Goal: Communication & Community: Answer question/provide support

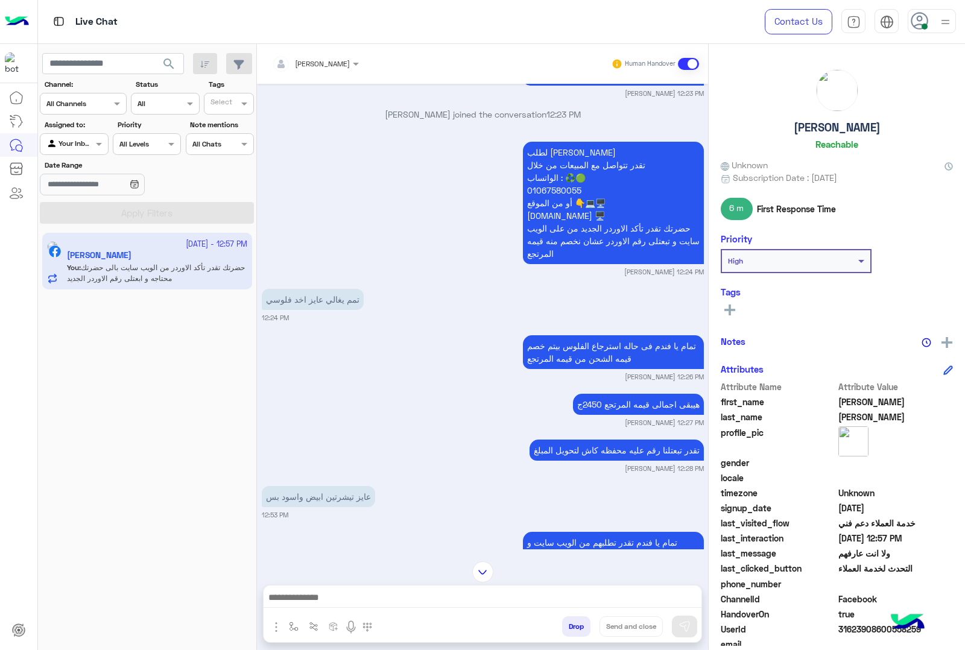
scroll to position [2072, 0]
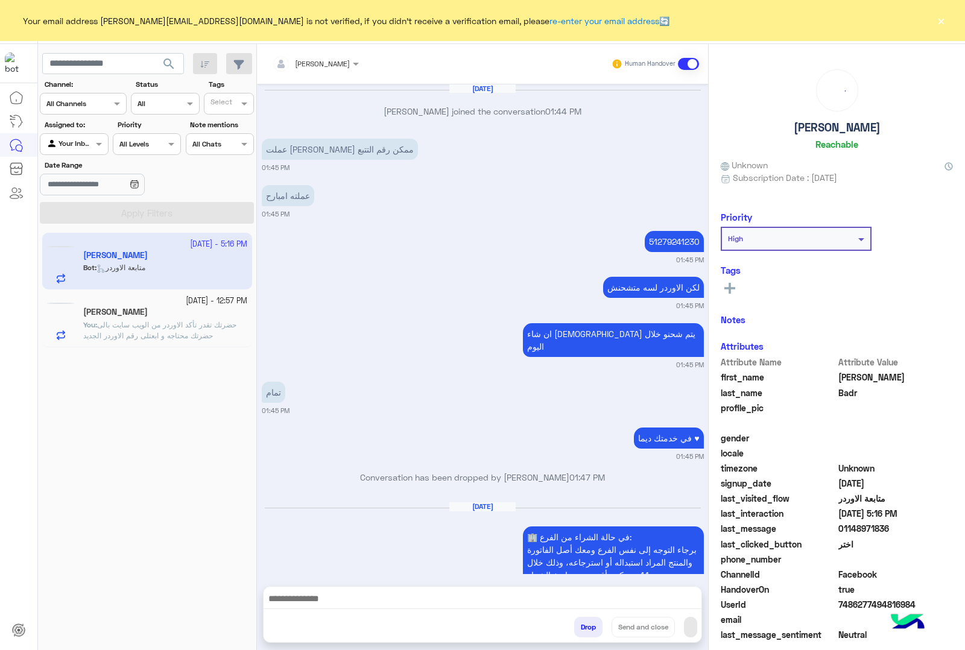
scroll to position [3638, 0]
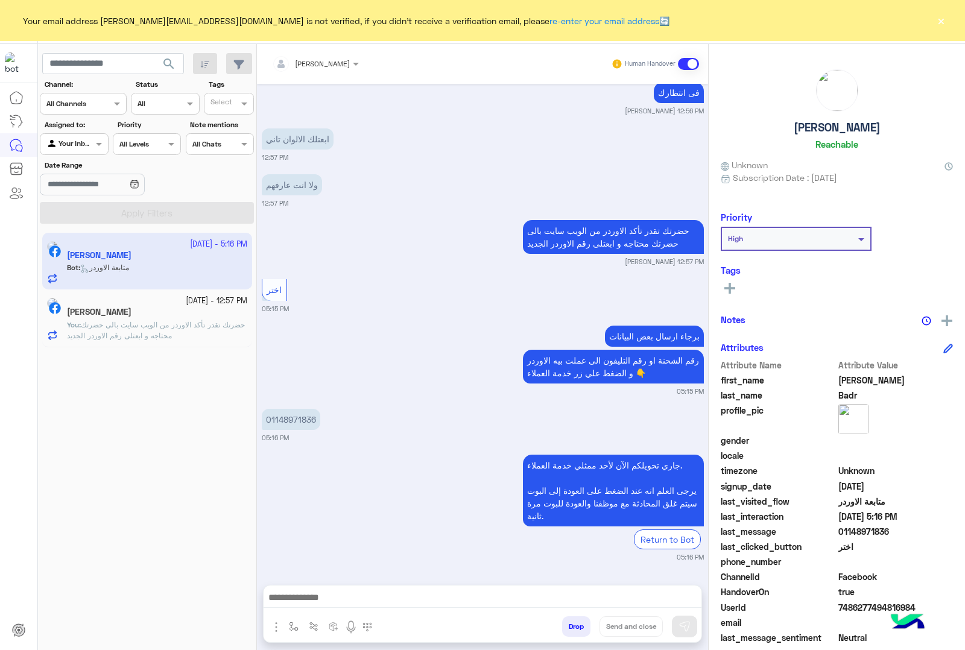
click at [943, 22] on button "×" at bounding box center [941, 20] width 12 height 12
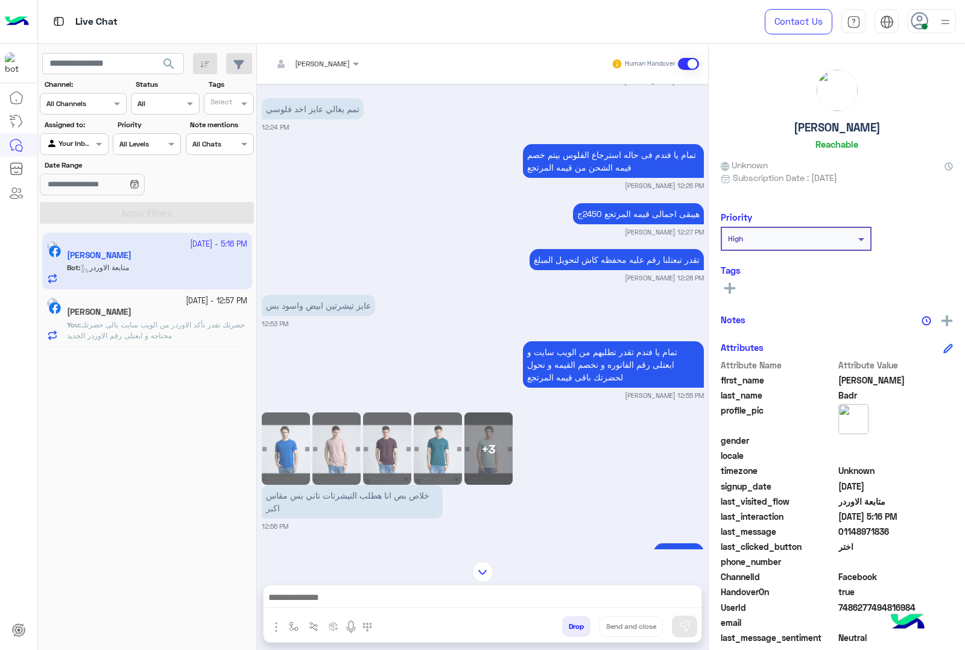
scroll to position [3261, 0]
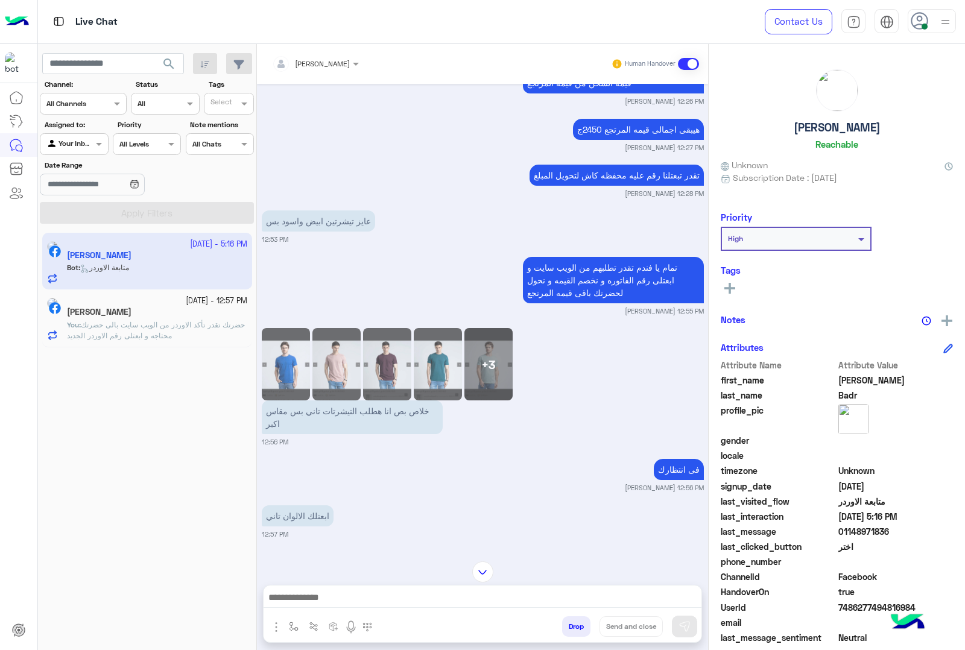
click at [144, 332] on span "حضرتك تقدر تأكد الاوردر من الويب سايت بالى حضرتك محتاجه و ابعتلى رقم الاوردر ال…" at bounding box center [156, 330] width 178 height 20
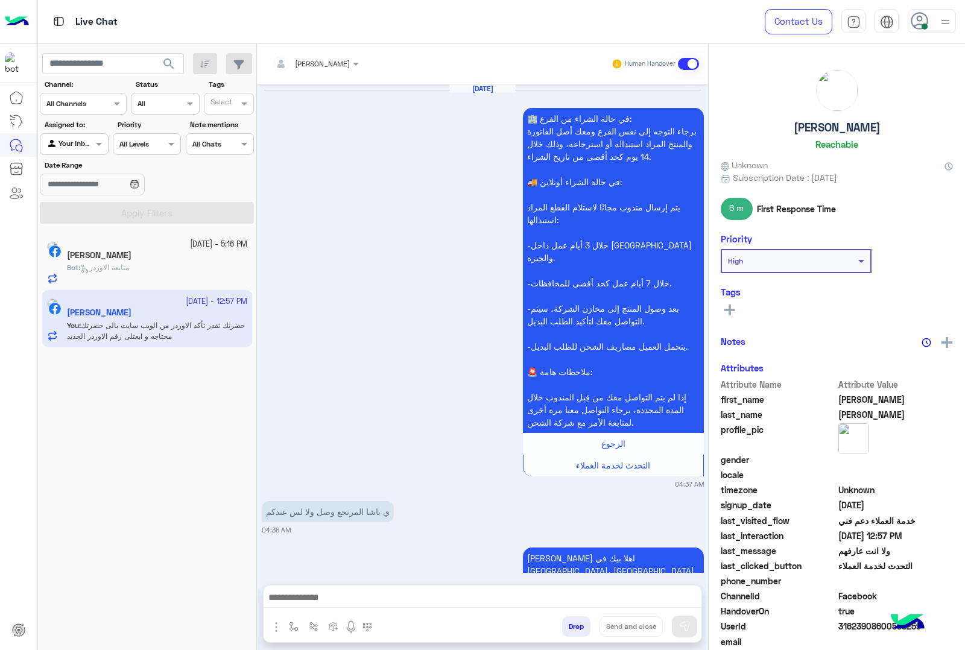
scroll to position [2072, 0]
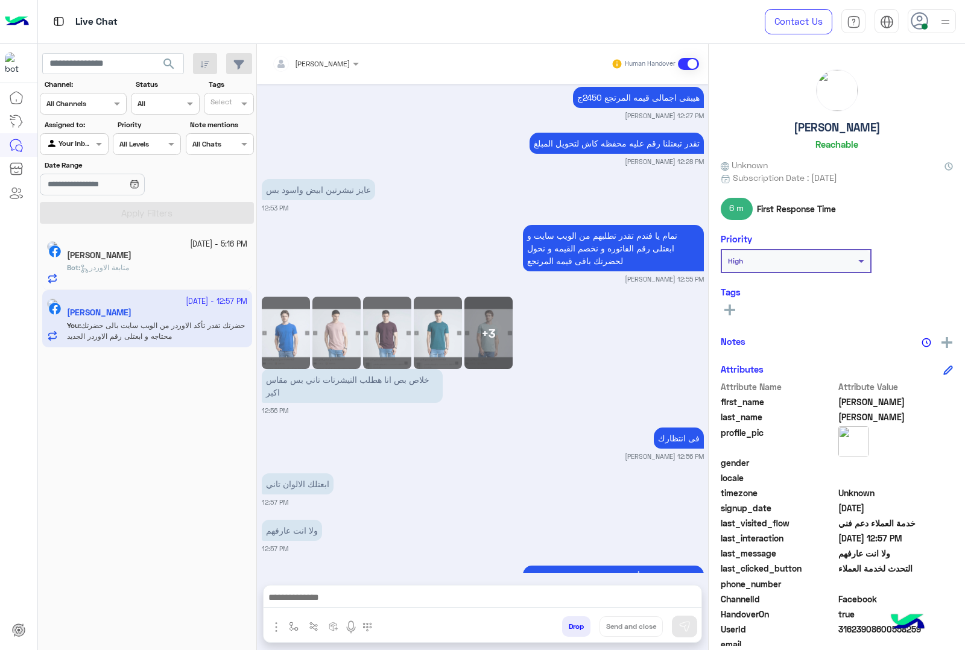
click at [175, 260] on div "Mohamed Badr" at bounding box center [157, 256] width 180 height 13
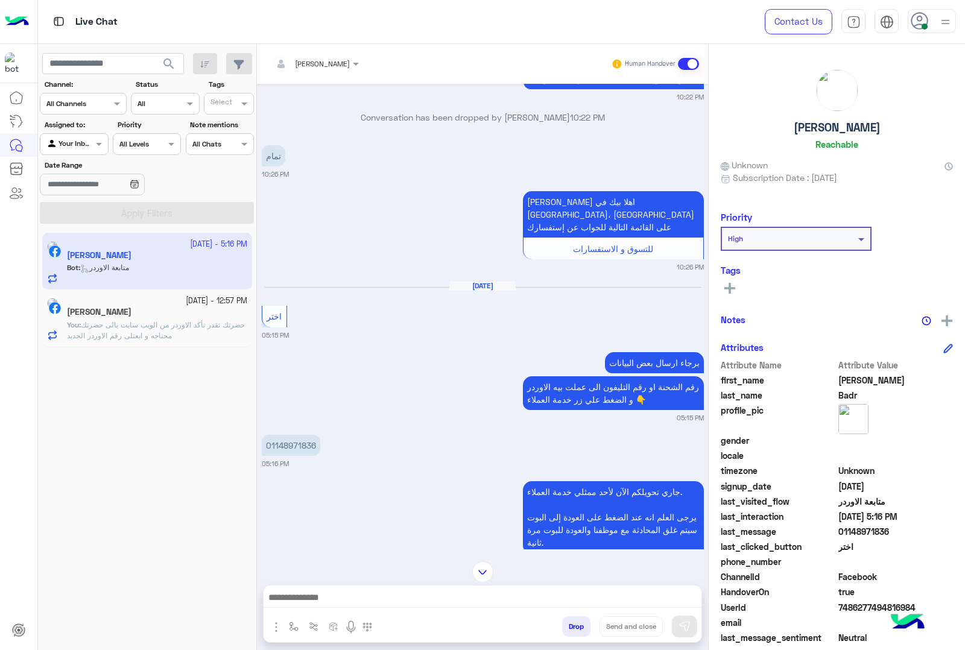
scroll to position [1119, 0]
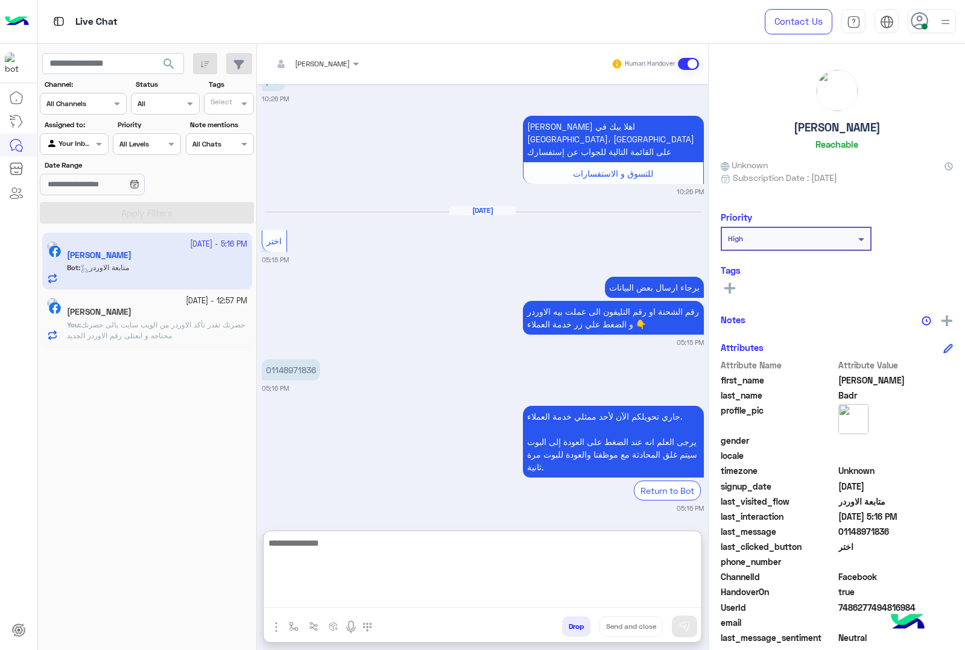
click at [360, 594] on textarea at bounding box center [483, 572] width 438 height 72
type textarea "**********"
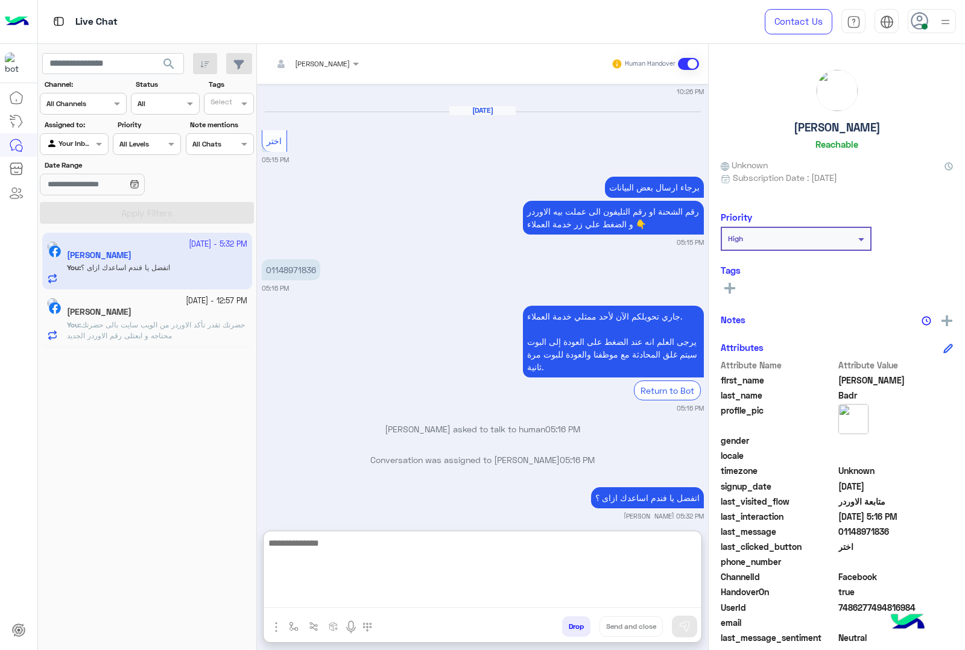
scroll to position [1250, 0]
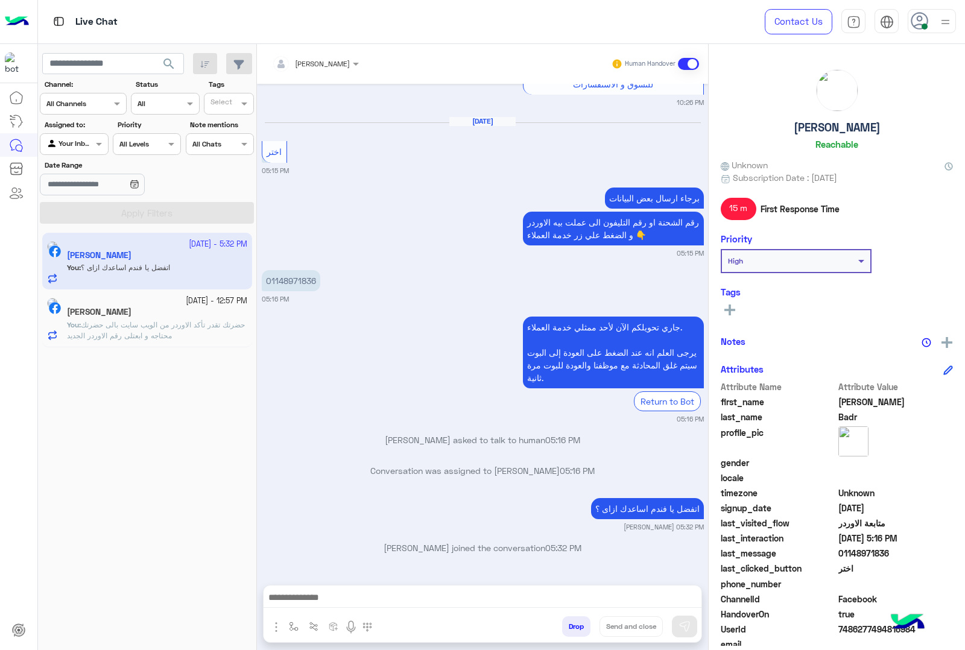
click at [141, 305] on div "[DATE] - 12:57 PM" at bounding box center [157, 301] width 180 height 11
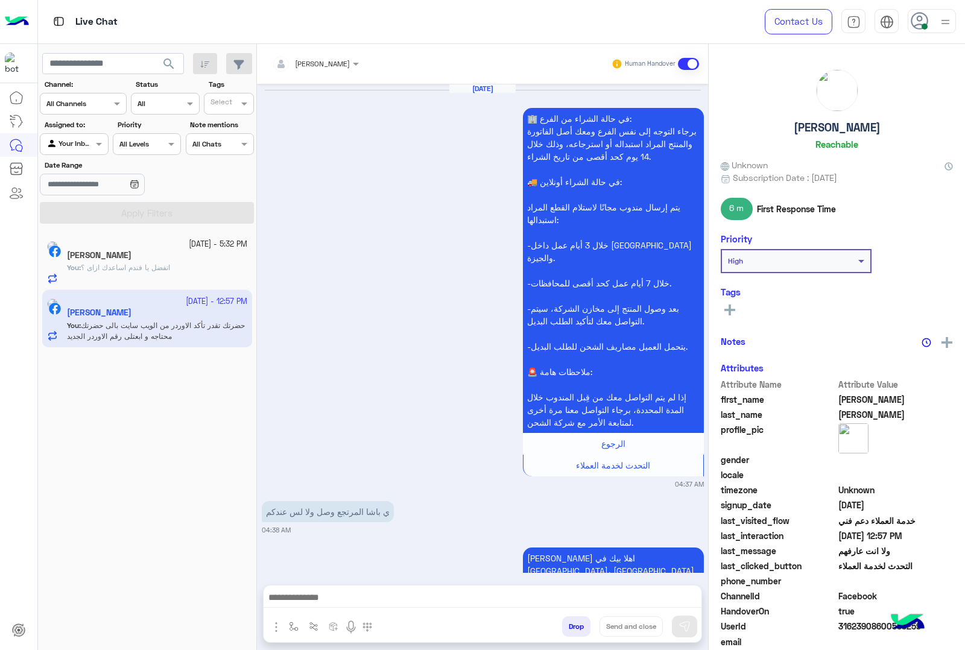
scroll to position [2072, 0]
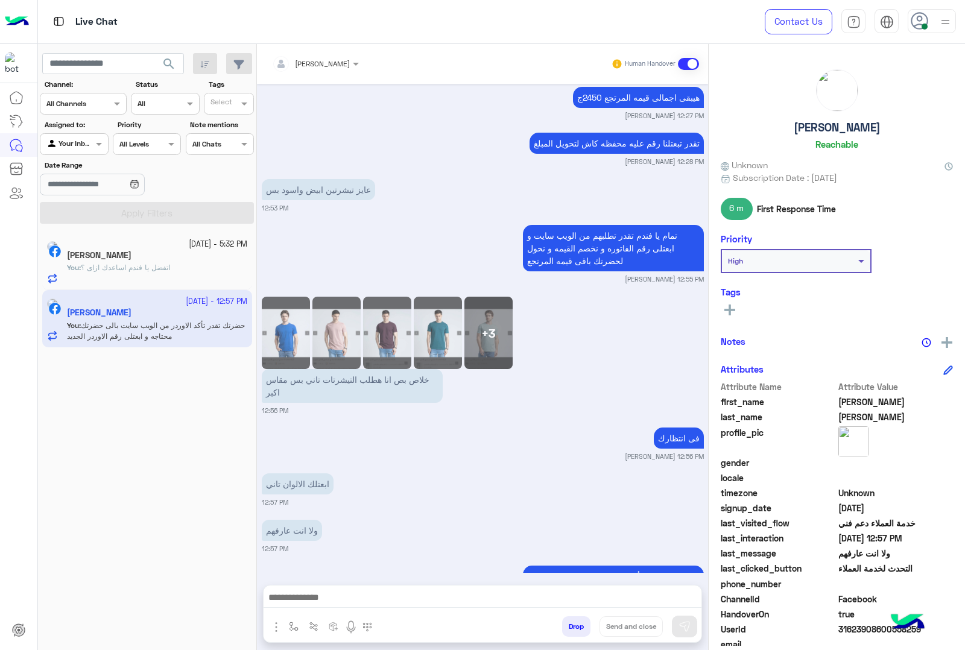
click at [139, 273] on p "You : اتفضل يا فندم اساعدك ازاى ؟" at bounding box center [118, 267] width 103 height 11
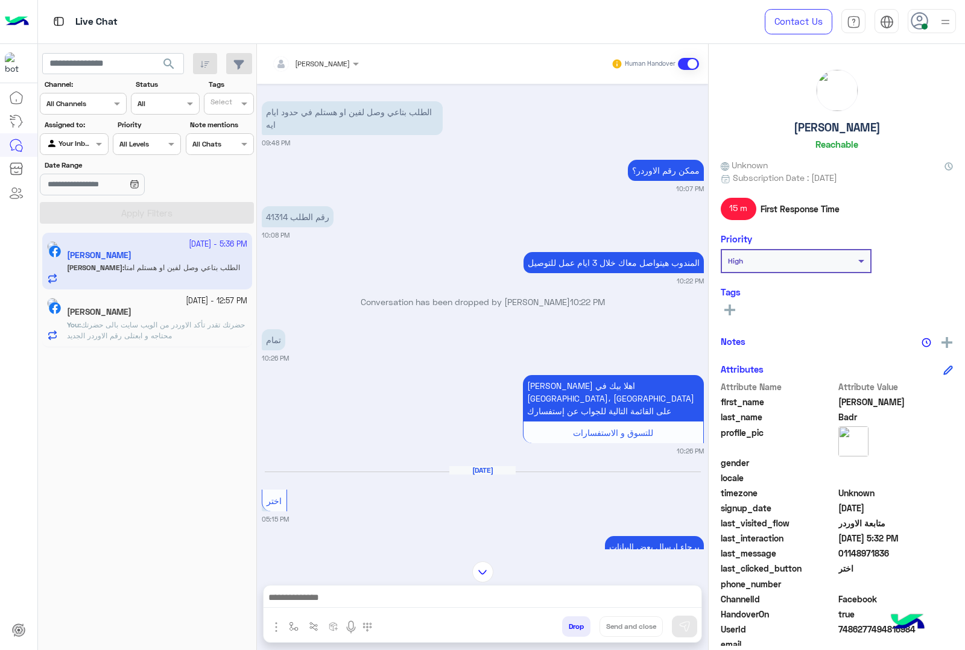
scroll to position [637, 0]
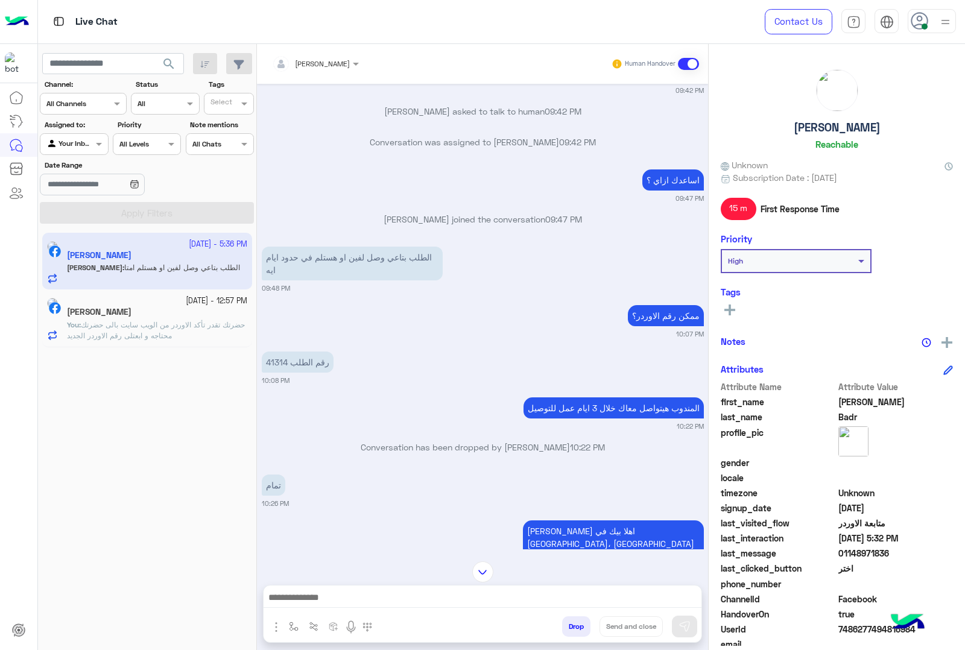
click at [274, 352] on p "رقم الطلب 41314" at bounding box center [298, 362] width 72 height 21
copy p "41314"
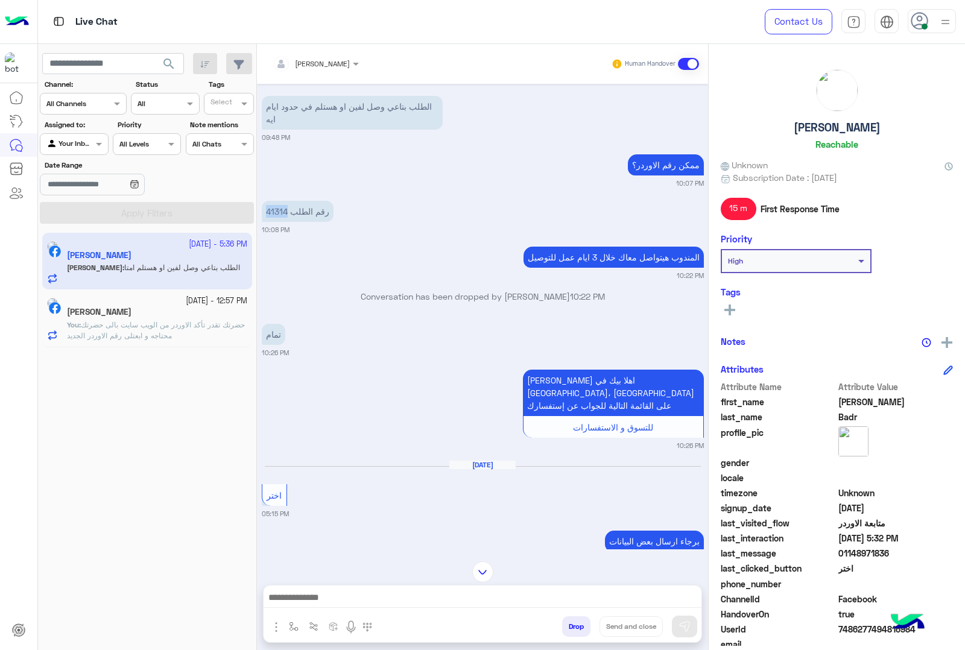
scroll to position [1165, 0]
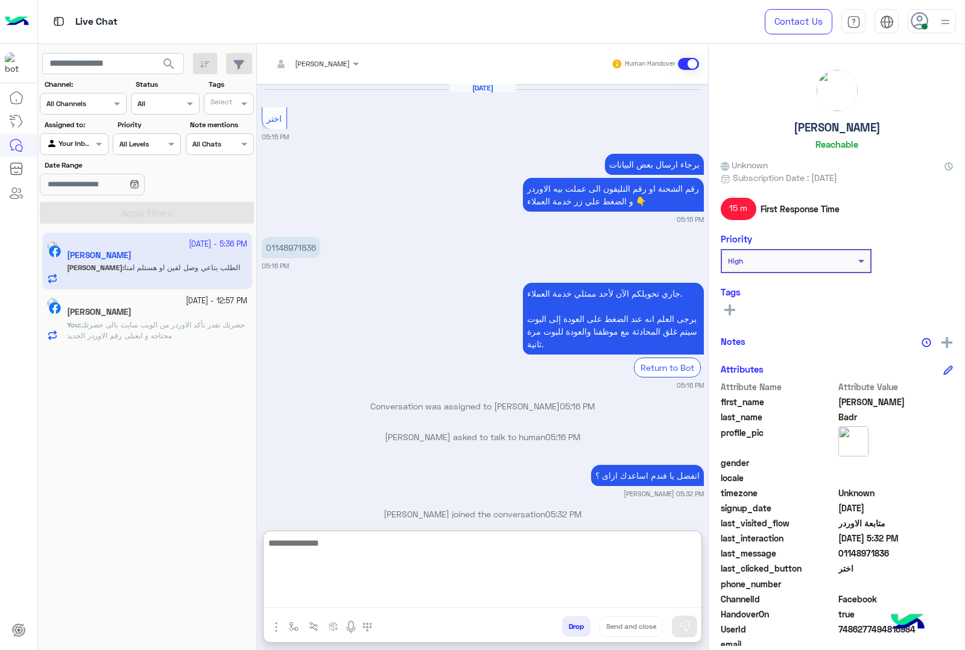
click at [405, 602] on textarea at bounding box center [483, 572] width 438 height 72
type textarea "**********"
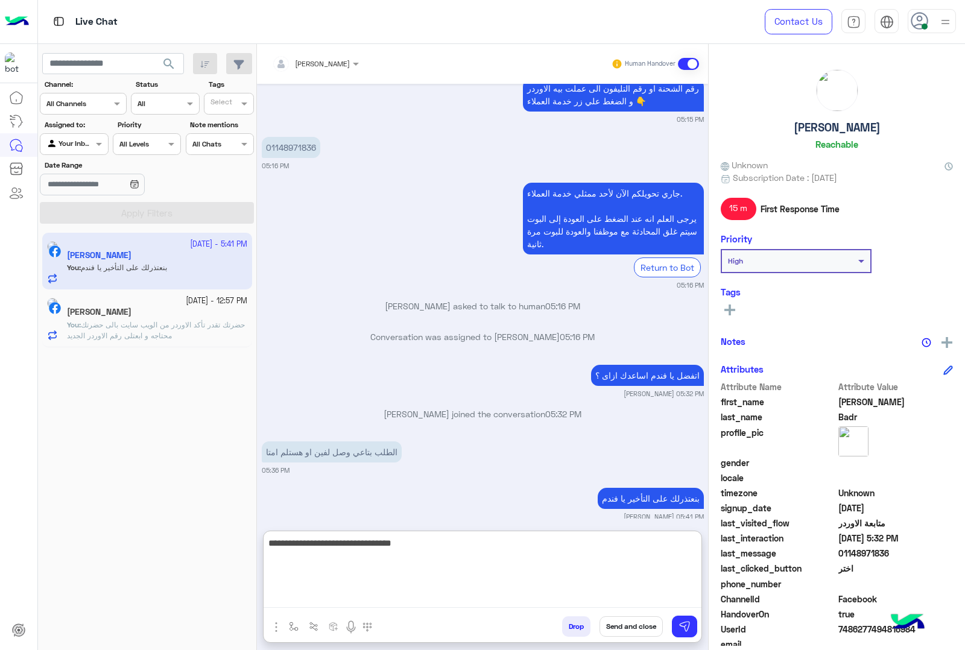
type textarea "**********"
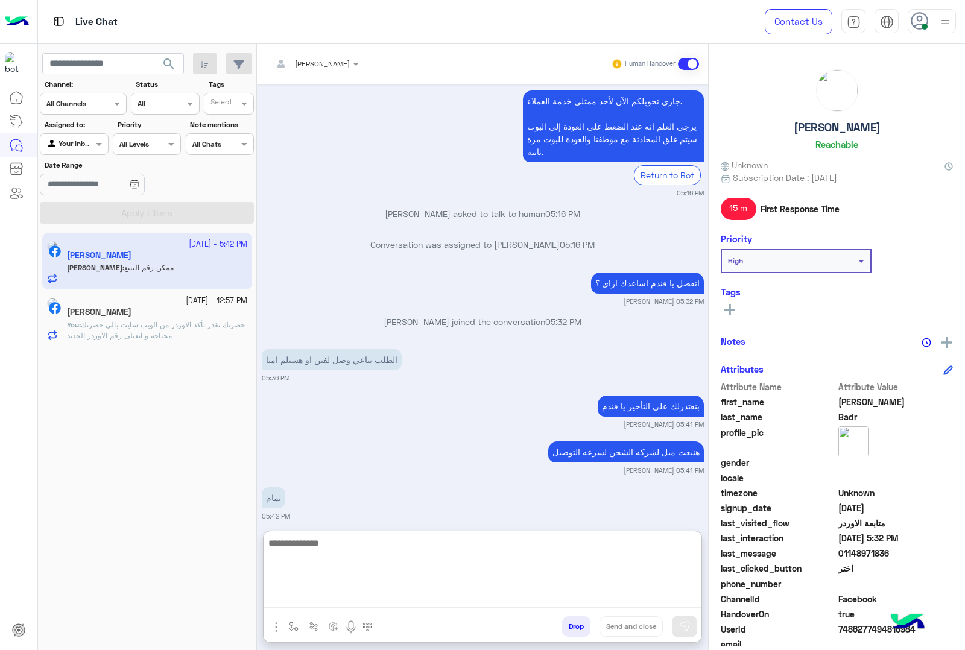
scroll to position [1403, 0]
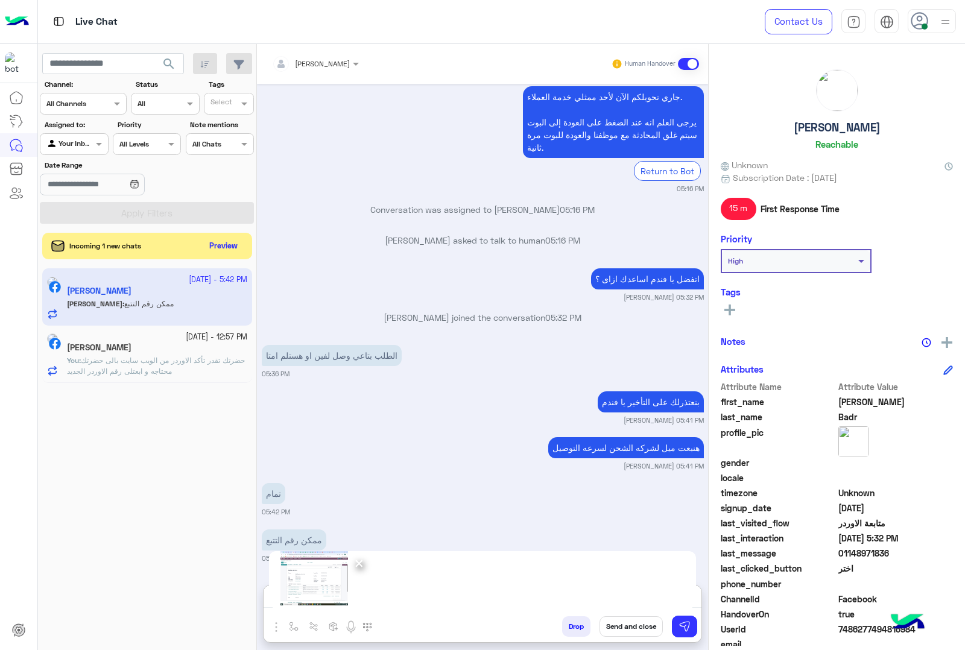
click at [360, 565] on span "×" at bounding box center [359, 563] width 11 height 27
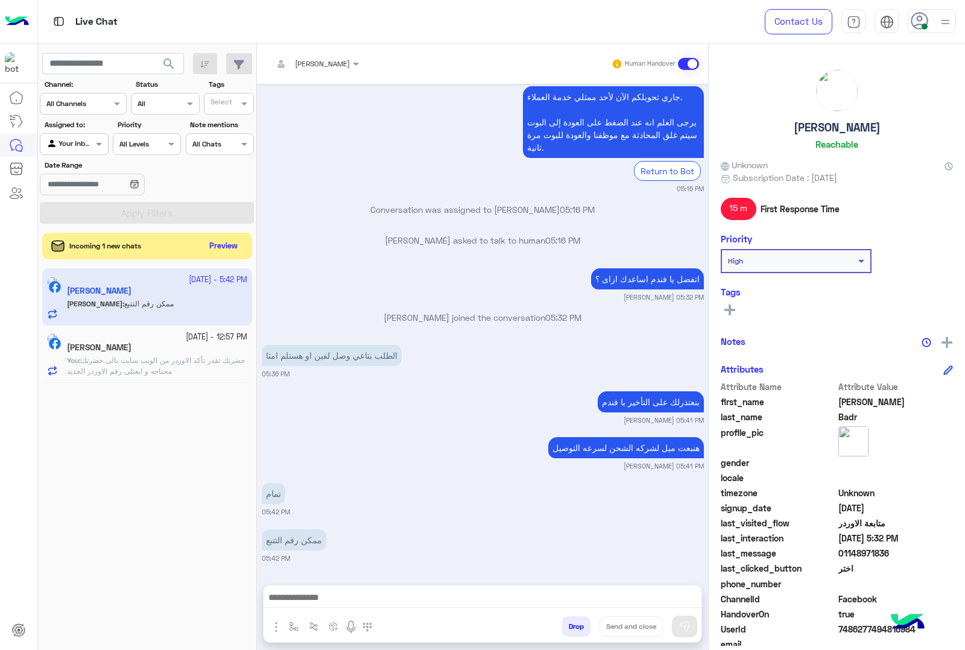
scroll to position [1349, 0]
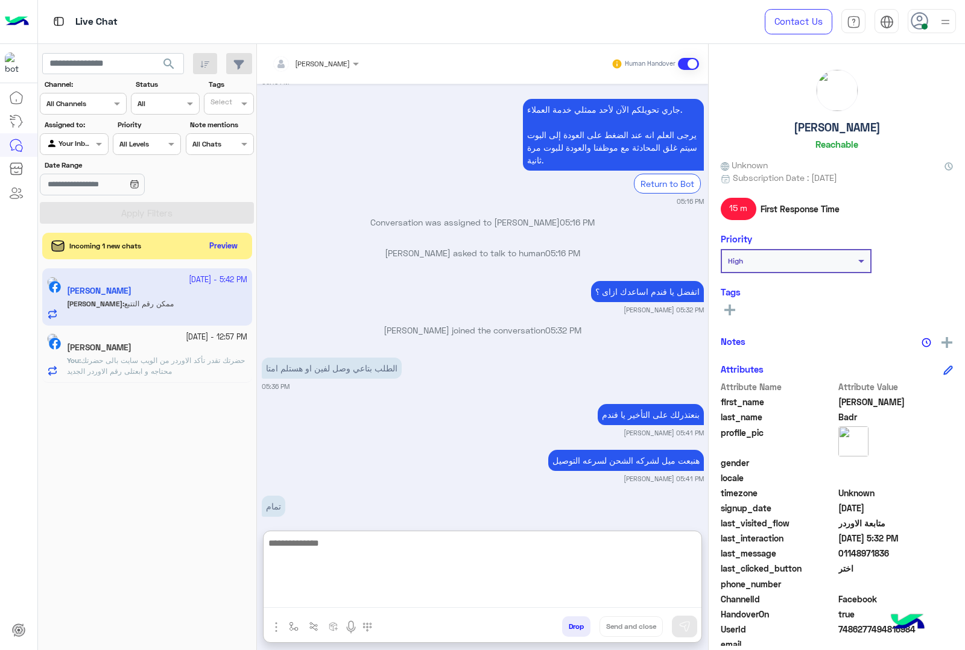
click at [385, 595] on textarea at bounding box center [483, 572] width 438 height 72
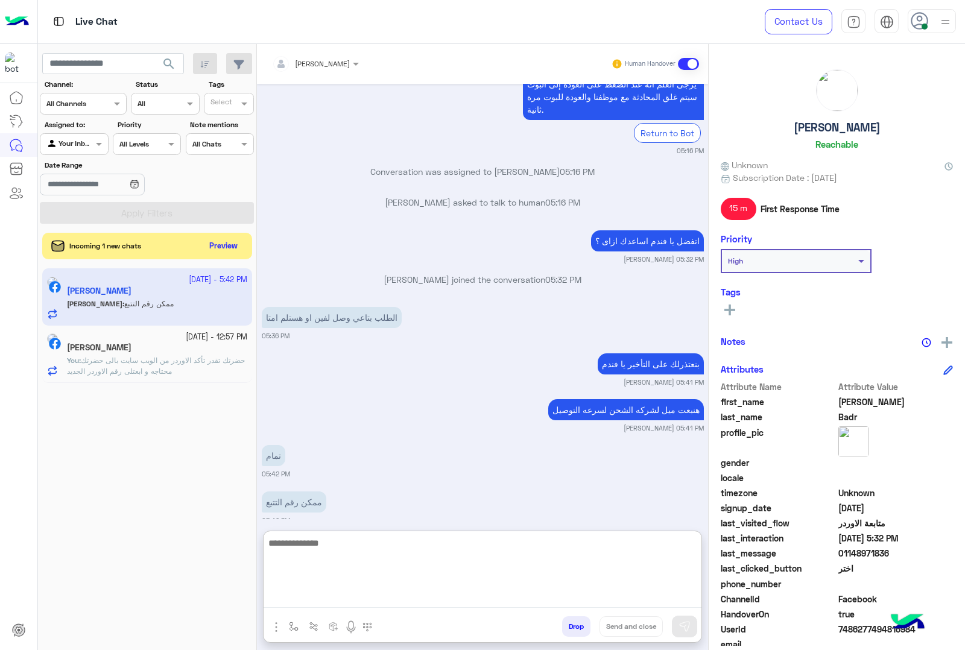
scroll to position [1403, 0]
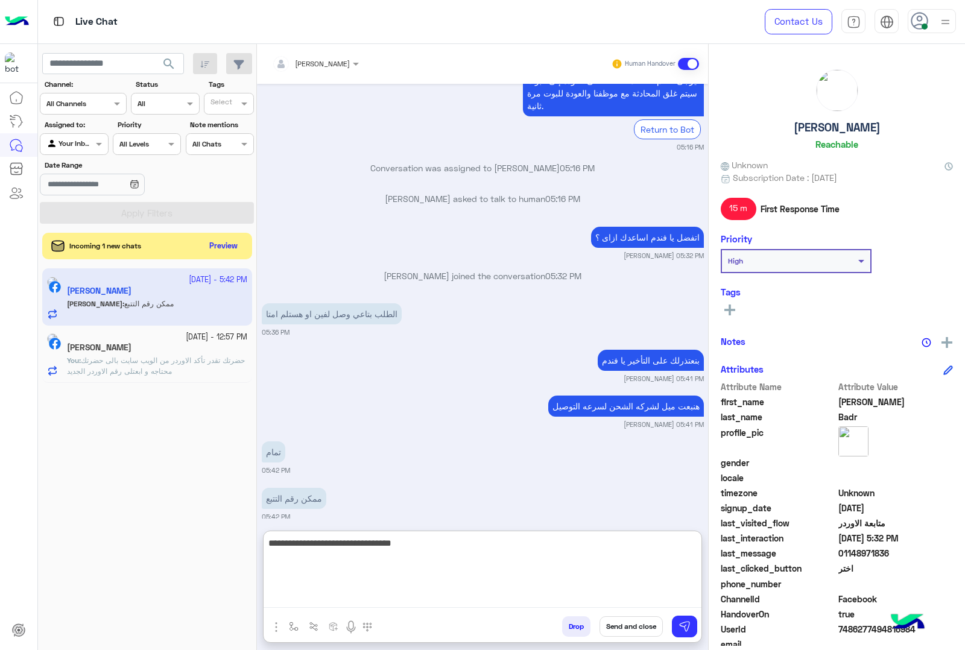
type textarea "**********"
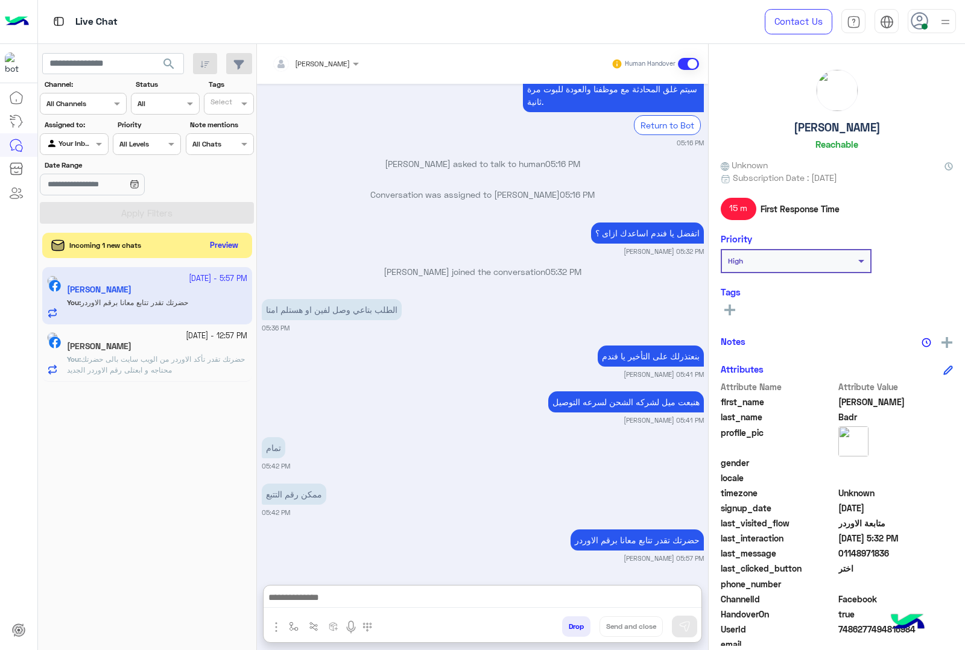
click at [217, 241] on button "Preview" at bounding box center [224, 246] width 37 height 16
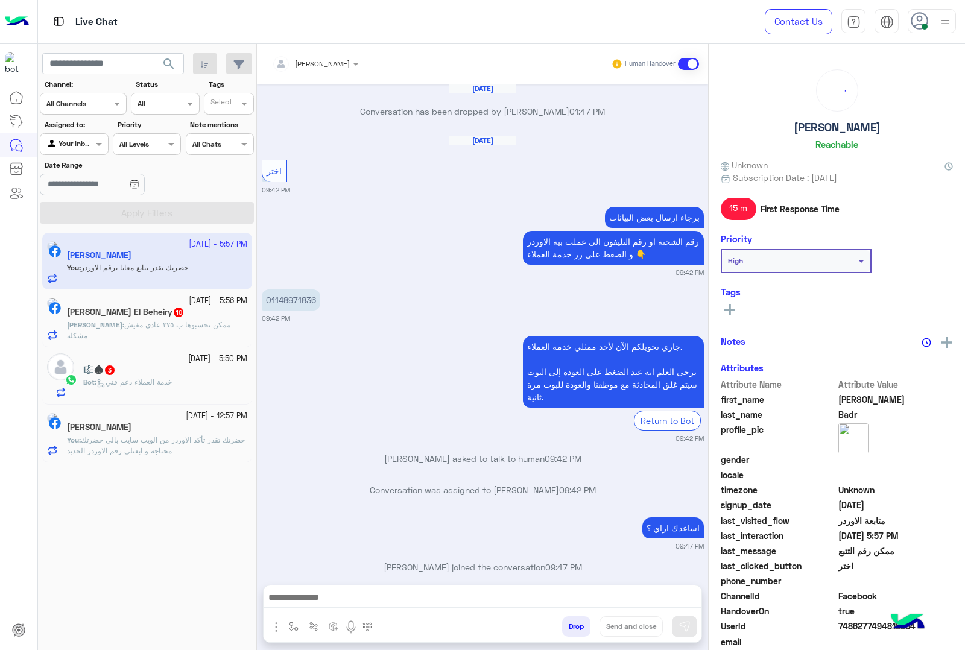
scroll to position [1119, 0]
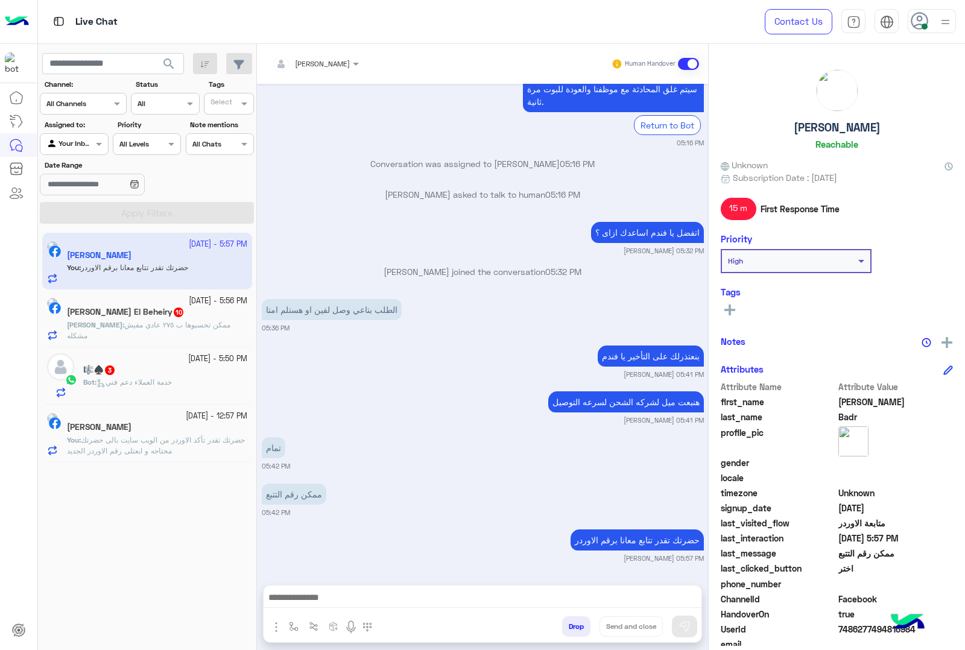
click at [148, 297] on div "4 October - 5:56 PM" at bounding box center [157, 301] width 180 height 11
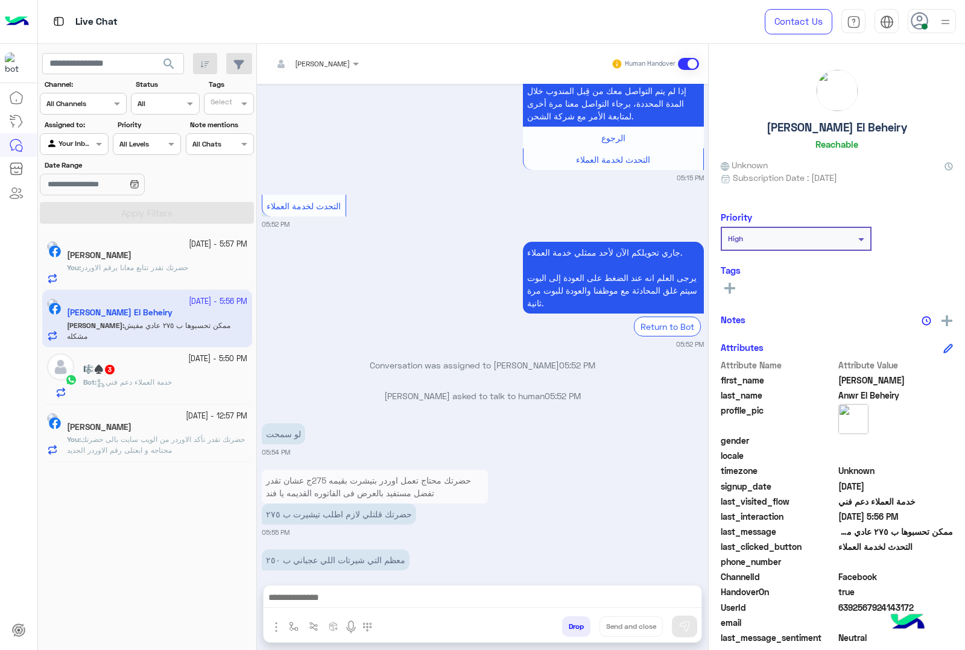
scroll to position [4536, 0]
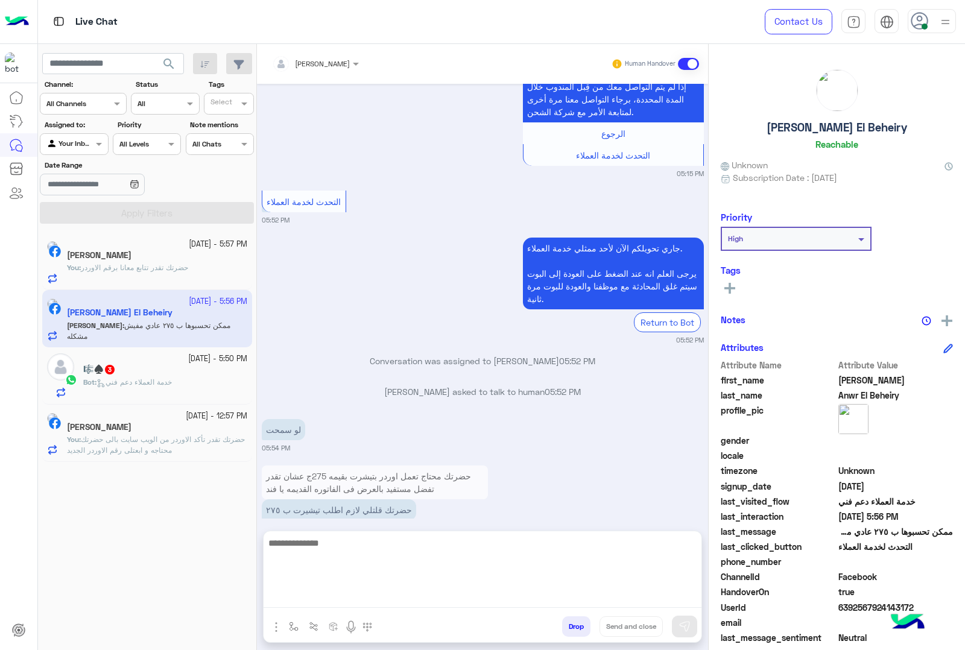
click at [490, 595] on textarea at bounding box center [483, 572] width 438 height 72
type textarea "**********"
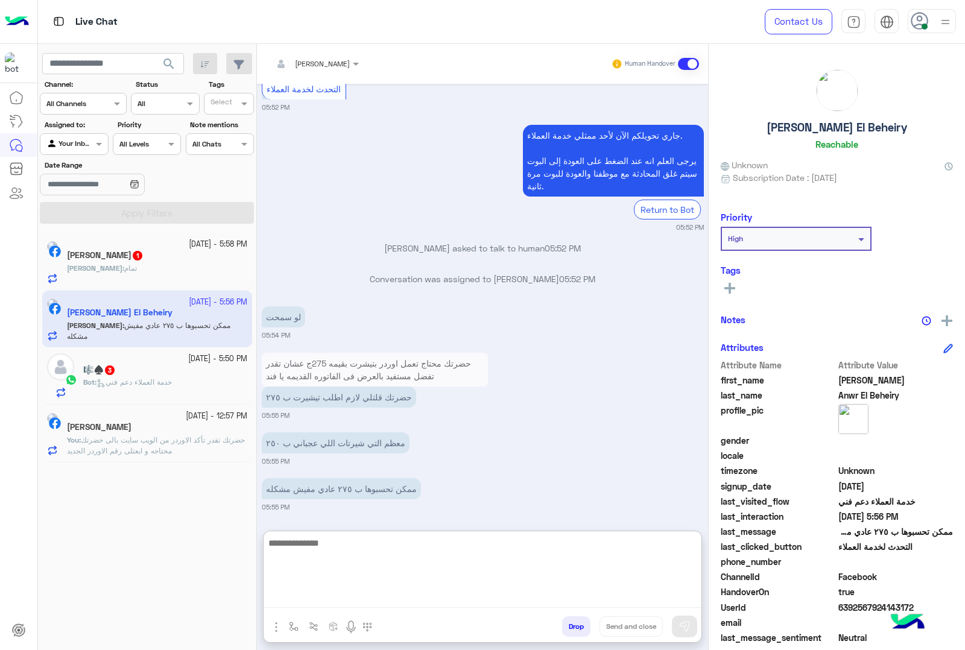
scroll to position [4680, 0]
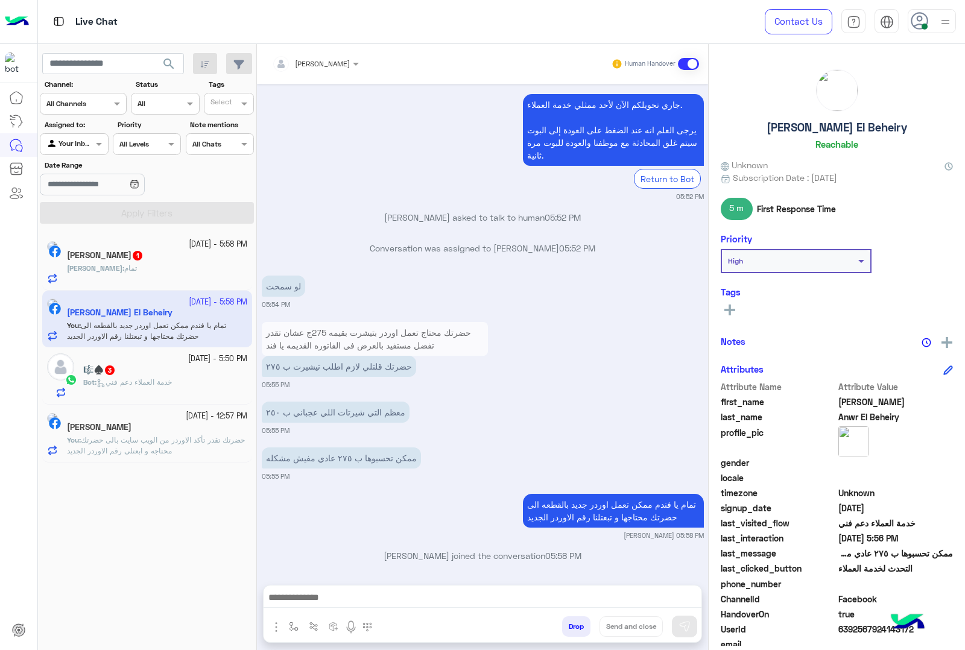
click at [119, 270] on b "Mohamed :" at bounding box center [95, 268] width 57 height 9
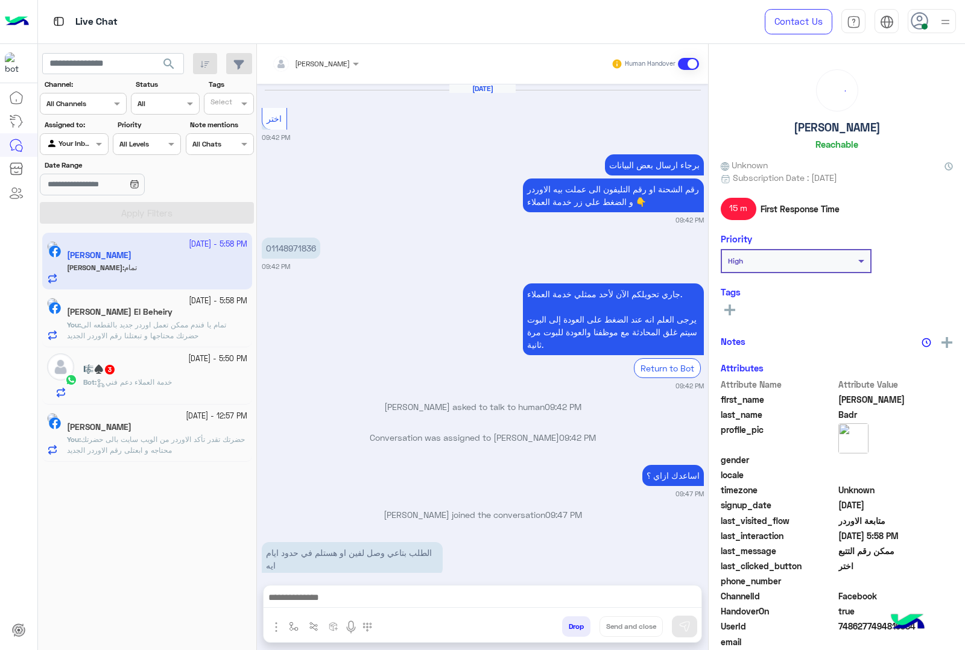
scroll to position [1113, 0]
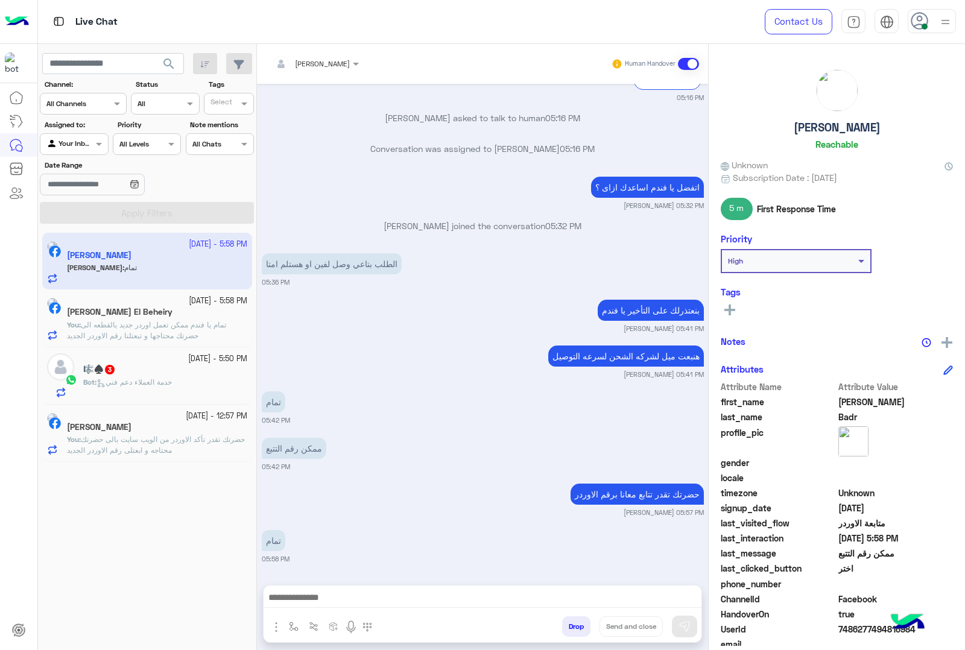
click at [842, 131] on h5 "Mohamed Badr" at bounding box center [837, 128] width 87 height 14
click at [842, 130] on h5 "Mohamed Badr" at bounding box center [837, 128] width 87 height 14
copy h5 "Mohamed Badr"
click at [854, 631] on span "7486277494816984" at bounding box center [896, 629] width 115 height 13
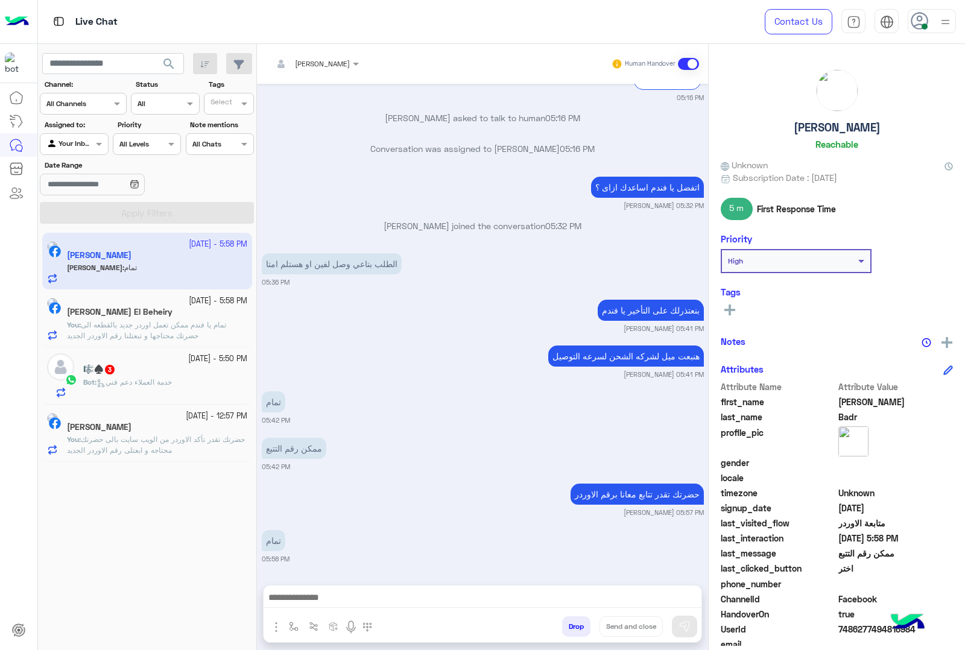
click at [854, 631] on span "7486277494816984" at bounding box center [896, 629] width 115 height 13
copy span "7486277494816984"
click at [580, 635] on button "Drop" at bounding box center [576, 627] width 28 height 21
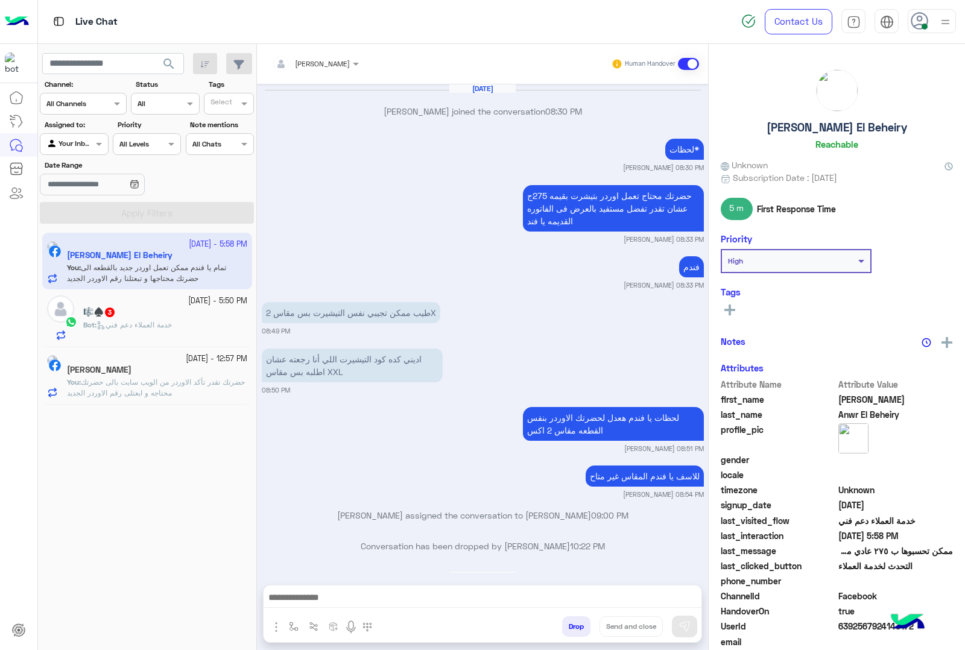
scroll to position [2085, 0]
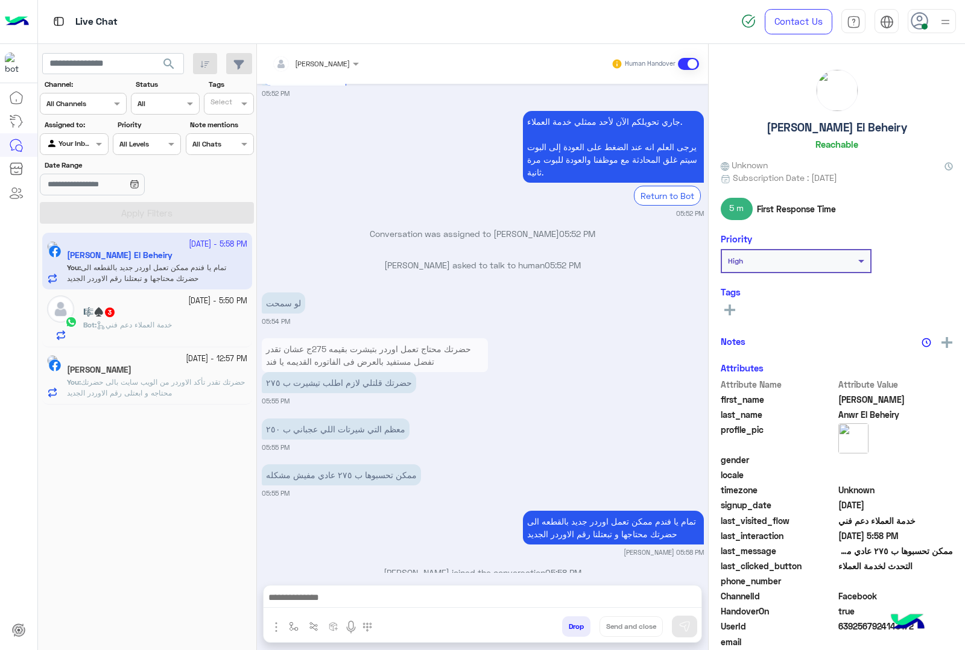
click at [161, 323] on span "خدمة العملاء دعم فني" at bounding box center [134, 324] width 75 height 9
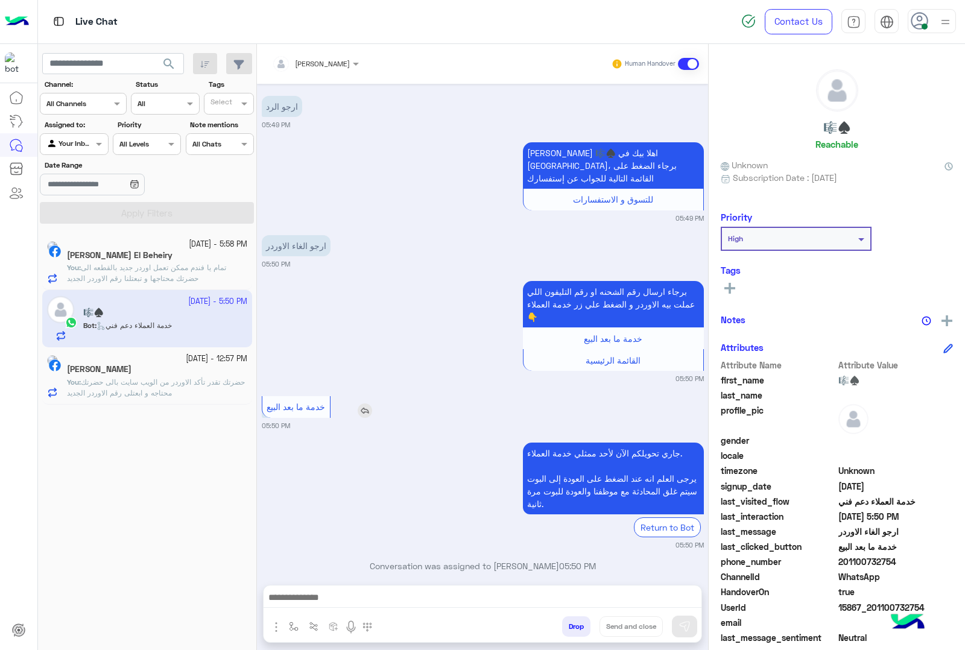
scroll to position [1614, 0]
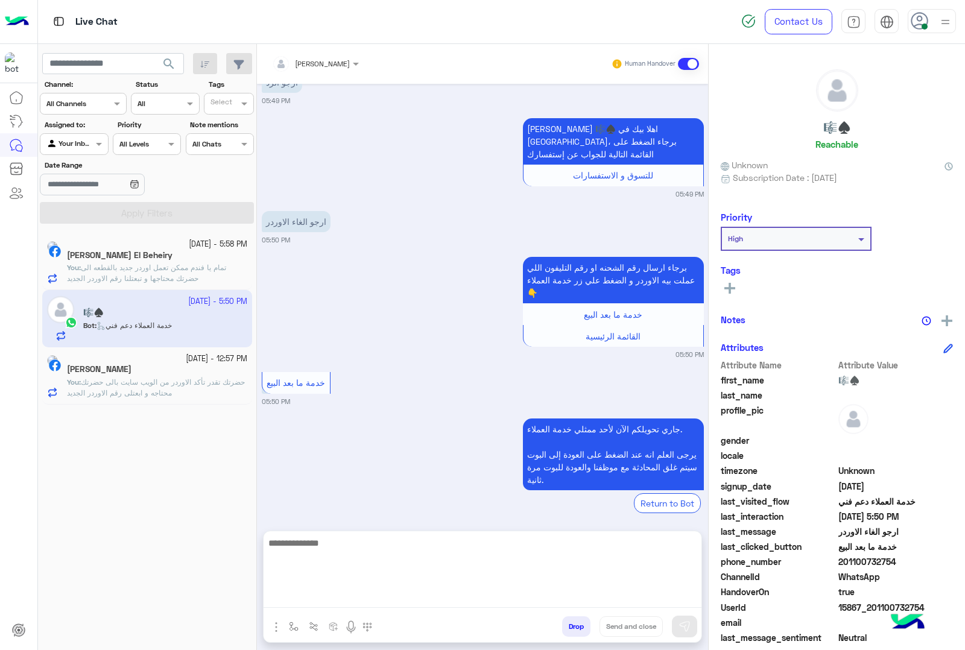
click at [426, 598] on textarea at bounding box center [483, 572] width 438 height 72
type textarea "**********"
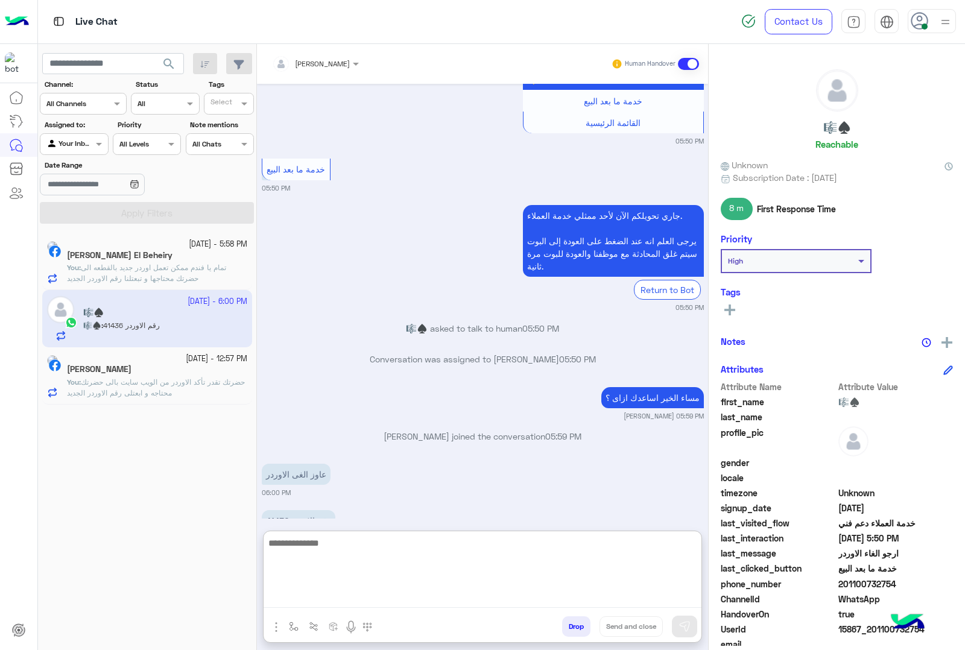
scroll to position [1838, 0]
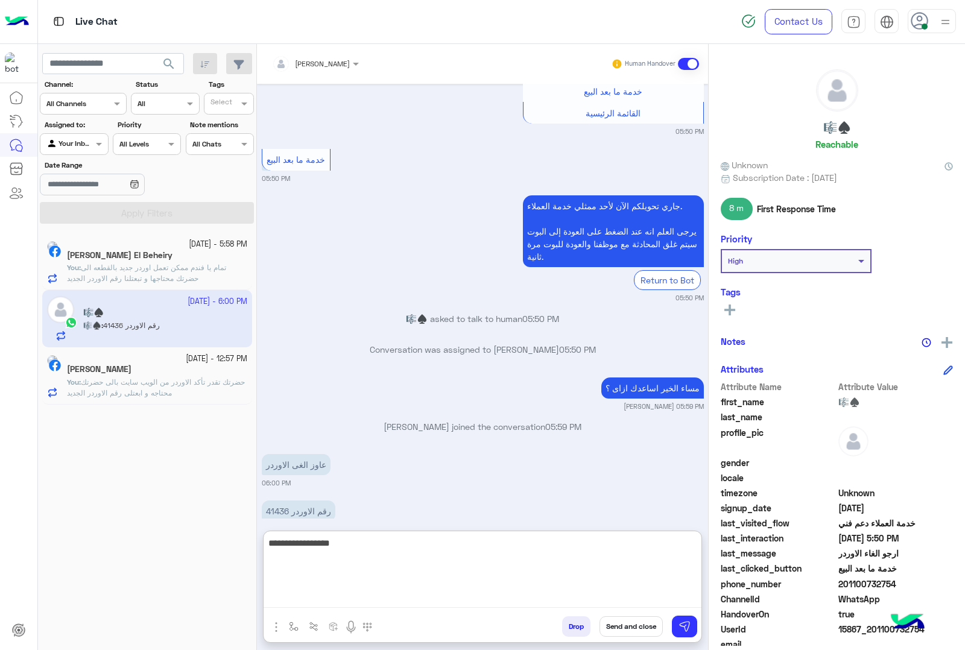
type textarea "**********"
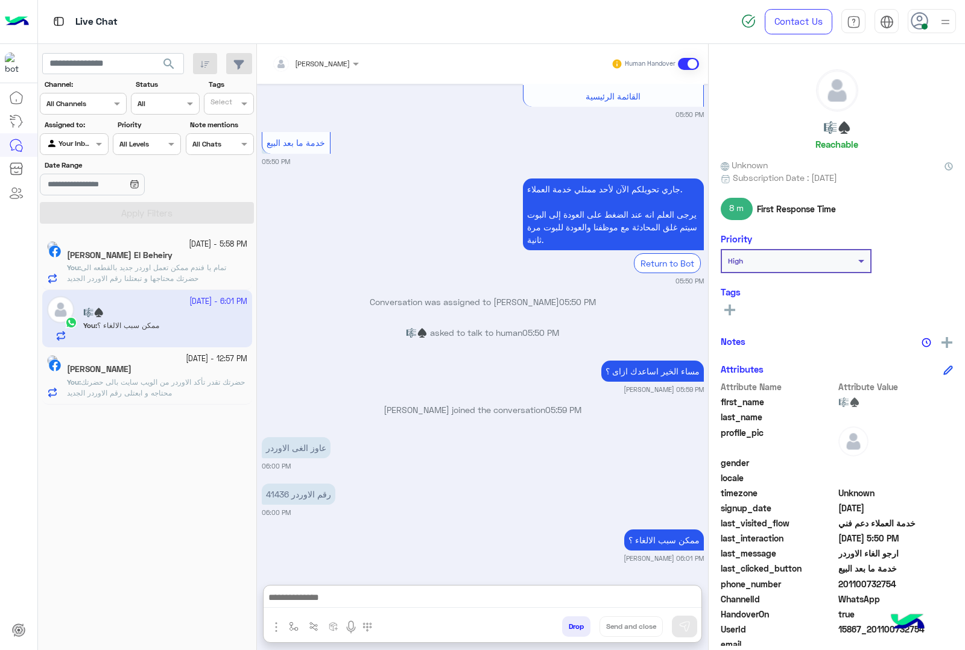
click at [351, 60] on div at bounding box center [315, 61] width 99 height 11
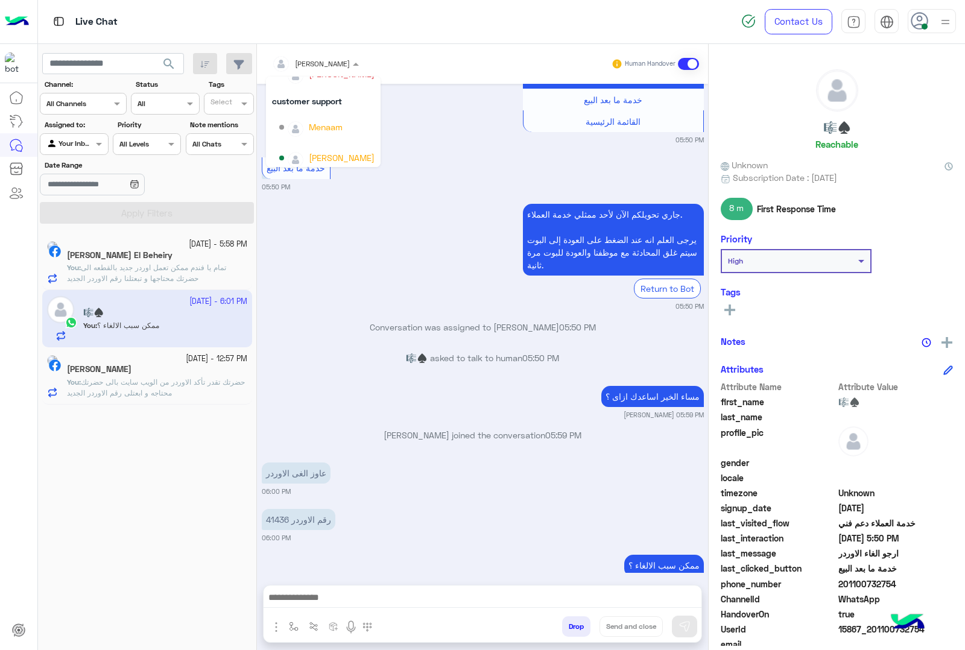
scroll to position [107, 0]
click at [331, 115] on div "Menaam" at bounding box center [326, 121] width 34 height 13
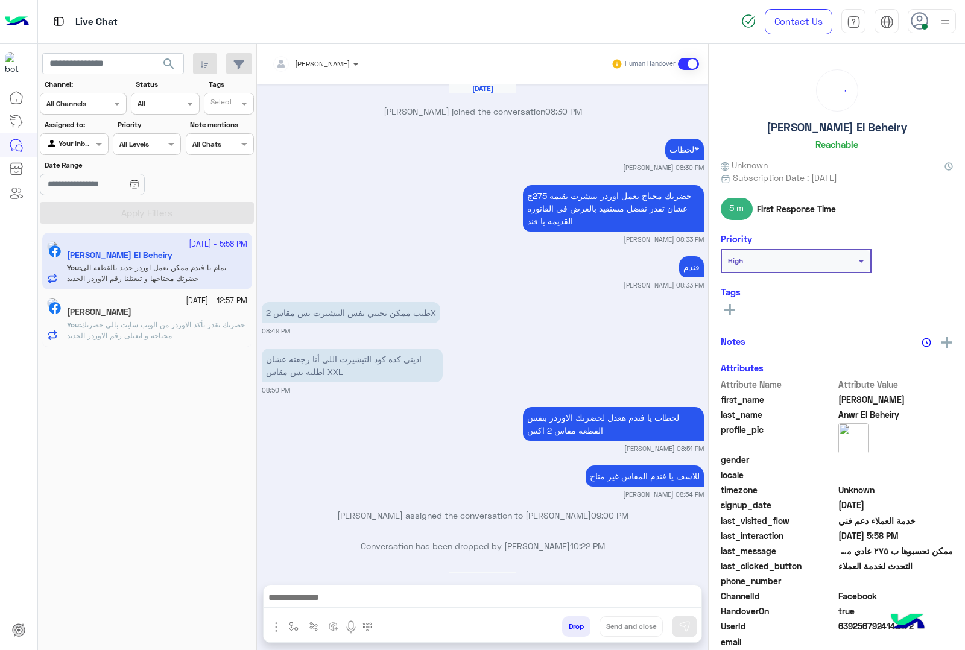
scroll to position [2085, 0]
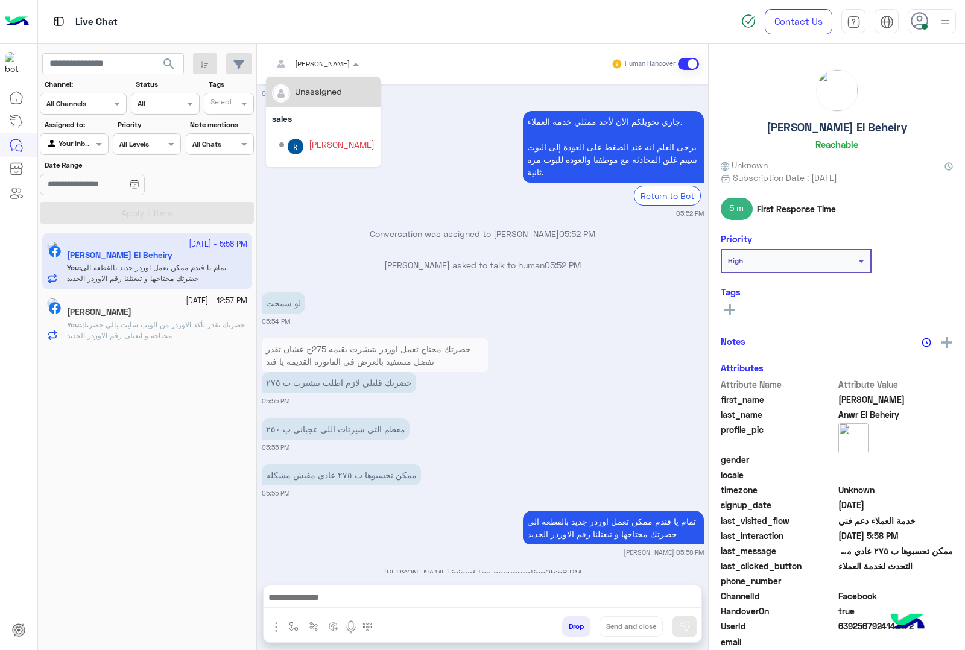
click at [359, 65] on span at bounding box center [357, 63] width 15 height 13
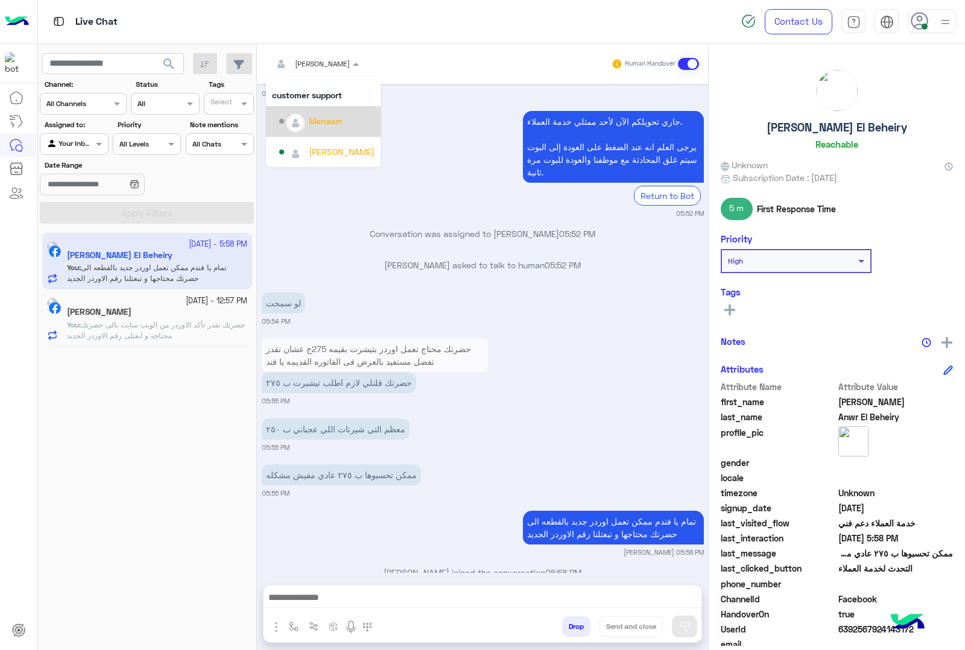
click at [339, 122] on div "Menaam" at bounding box center [326, 121] width 34 height 13
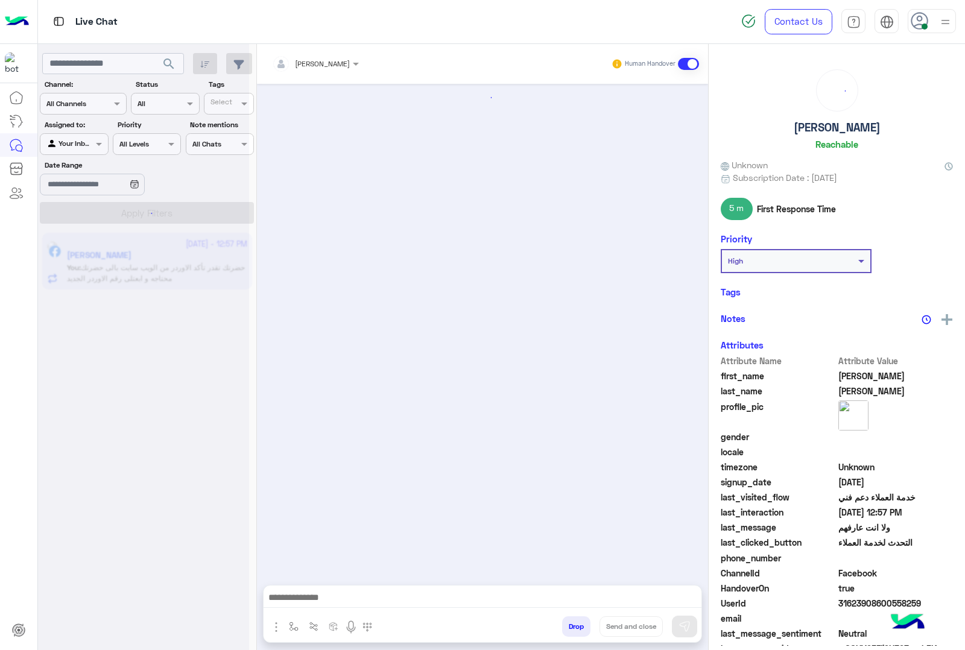
click at [326, 65] on input "text" at bounding box center [300, 62] width 56 height 11
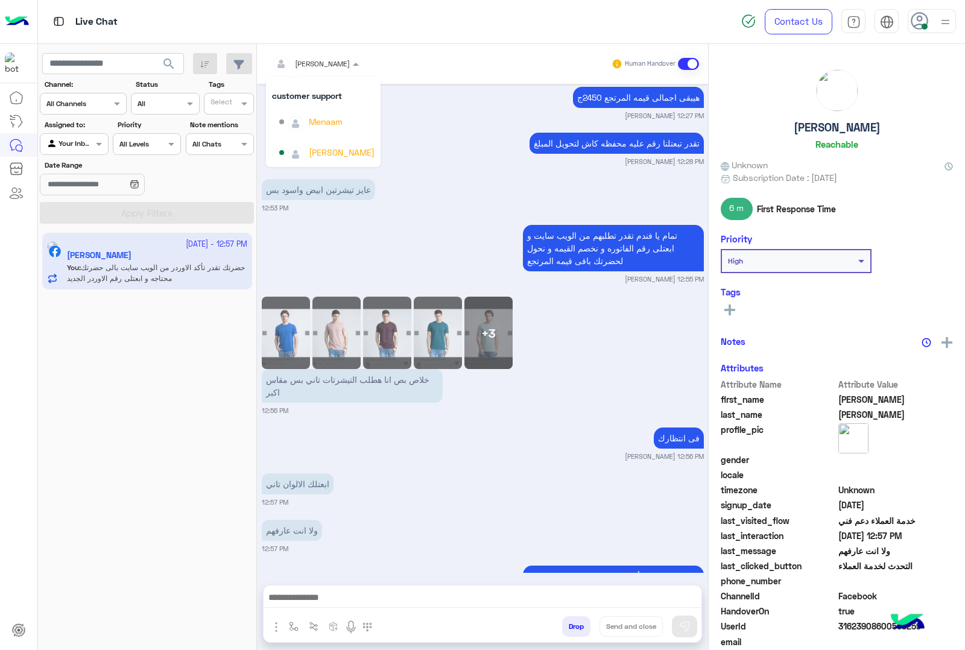
scroll to position [107, 0]
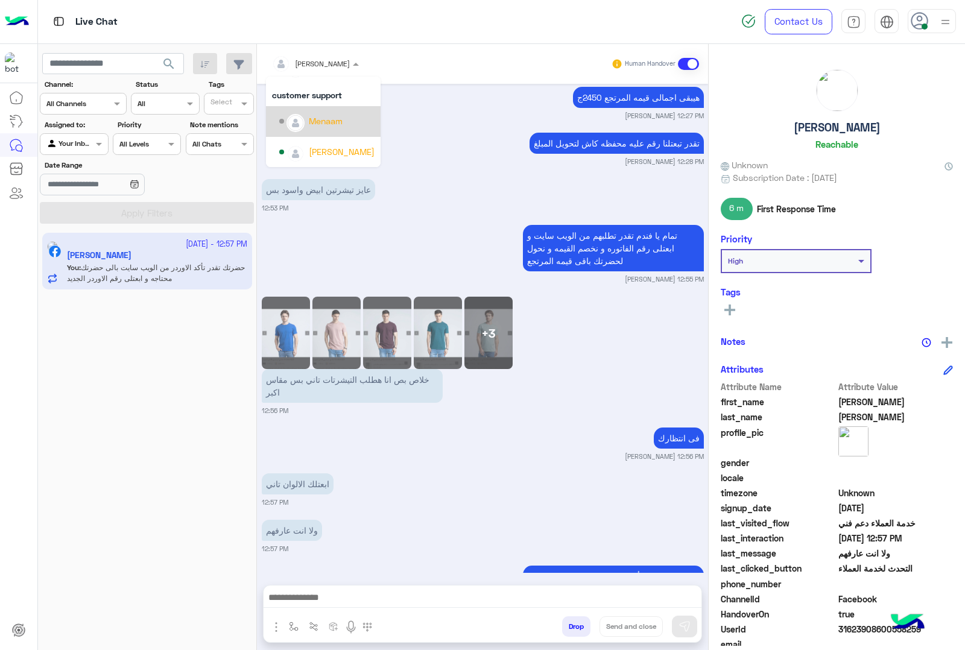
click at [341, 122] on div "Menaam" at bounding box center [326, 121] width 34 height 13
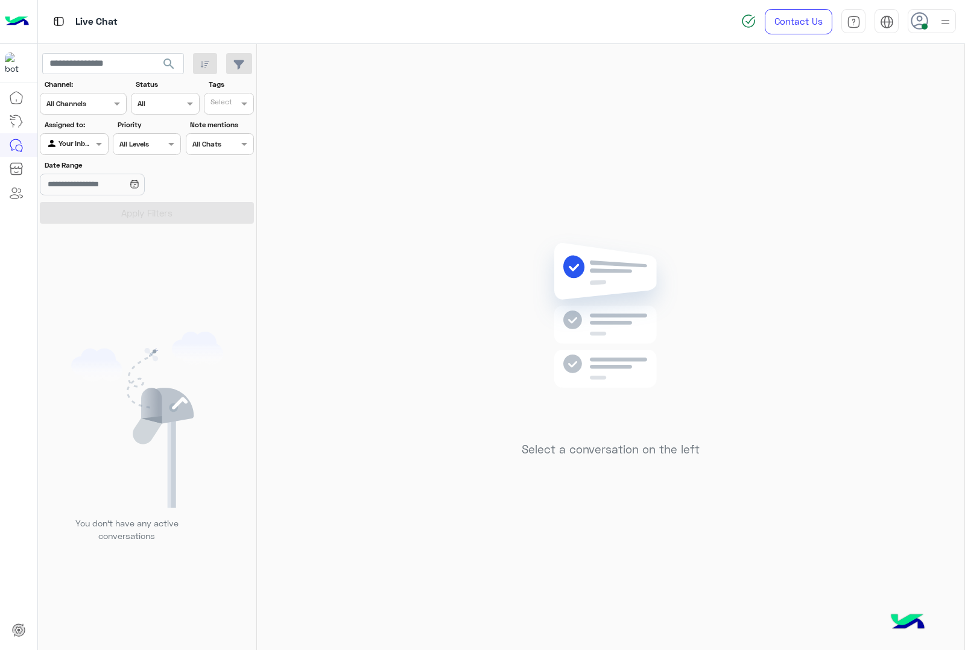
drag, startPoint x: 932, startPoint y: 17, endPoint x: 926, endPoint y: 25, distance: 9.9
click at [932, 17] on div at bounding box center [932, 21] width 48 height 24
click at [870, 175] on label "Offline" at bounding box center [881, 171] width 132 height 22
